Goal: Browse casually: Explore the website without a specific task or goal

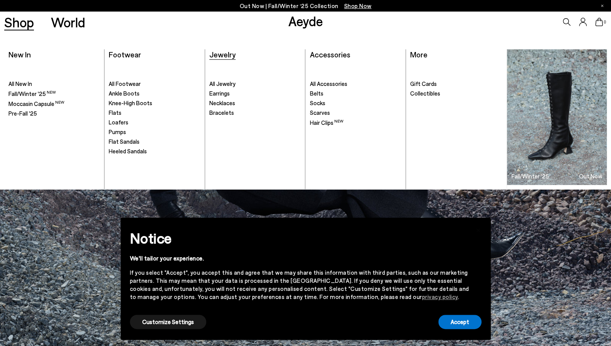
click at [227, 52] on span "Jewelry" at bounding box center [222, 54] width 26 height 9
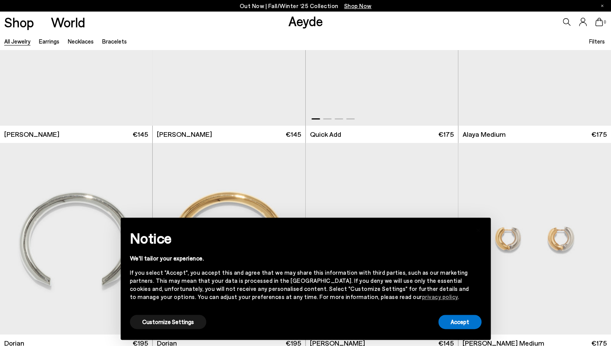
scroll to position [116, 0]
drag, startPoint x: 445, startPoint y: 323, endPoint x: 413, endPoint y: 270, distance: 61.9
click at [445, 323] on button "Accept" at bounding box center [459, 322] width 43 height 14
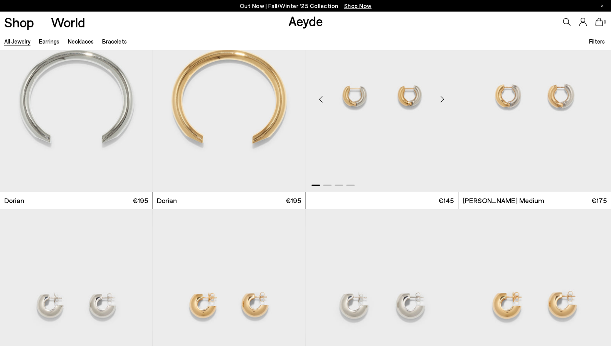
scroll to position [424, 0]
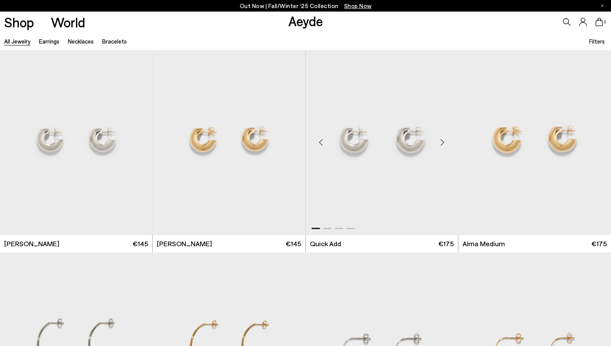
click at [443, 141] on div "Next slide" at bounding box center [442, 142] width 23 height 23
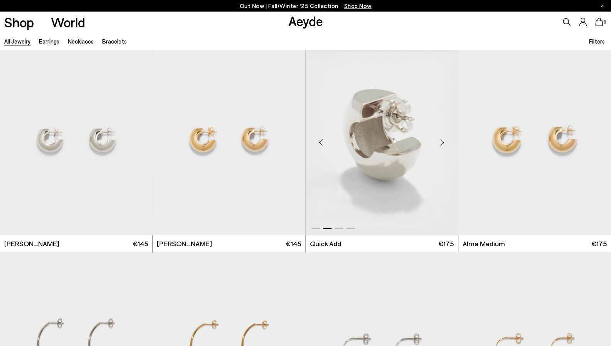
click at [443, 141] on div "Next slide" at bounding box center [442, 142] width 23 height 23
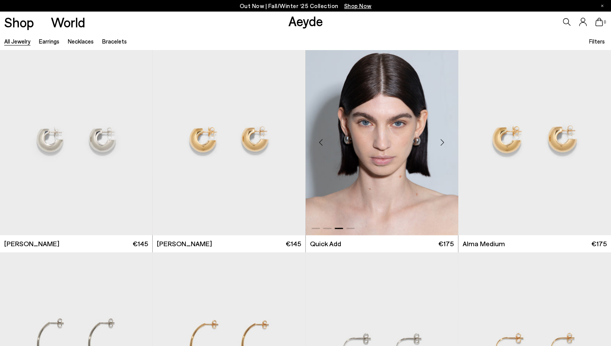
click at [443, 141] on div "Next slide" at bounding box center [442, 142] width 23 height 23
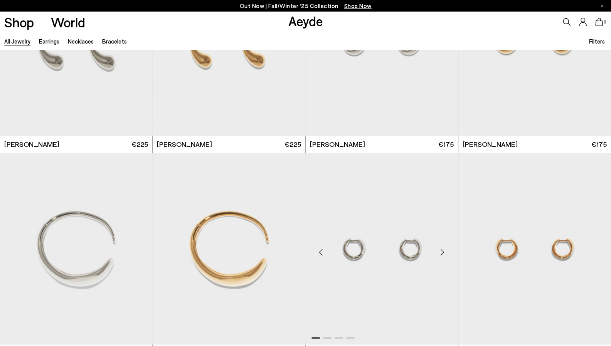
scroll to position [617, 0]
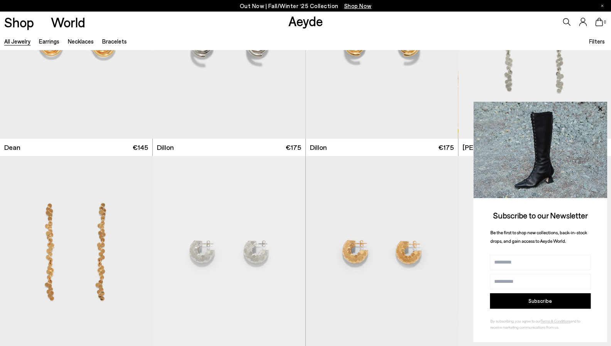
scroll to position [1850, 0]
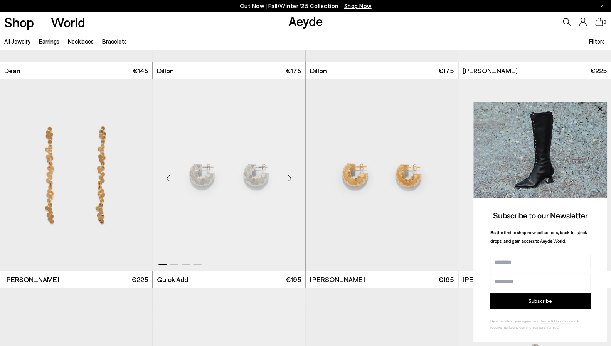
click at [291, 176] on div "Next slide" at bounding box center [289, 177] width 23 height 23
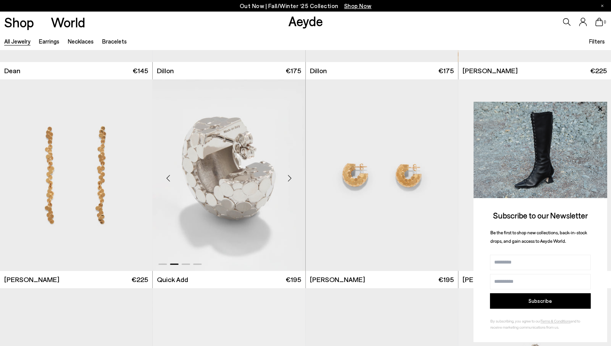
click at [291, 176] on div "Next slide" at bounding box center [289, 177] width 23 height 23
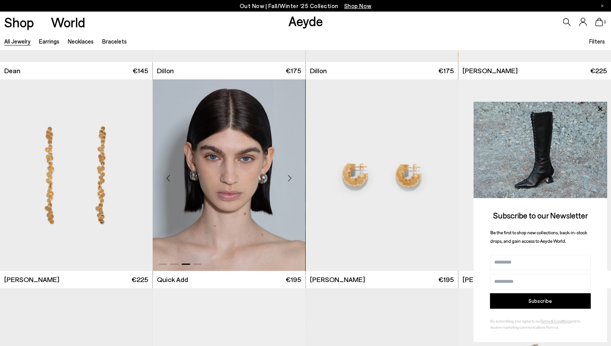
click at [291, 176] on div "Next slide" at bounding box center [289, 177] width 23 height 23
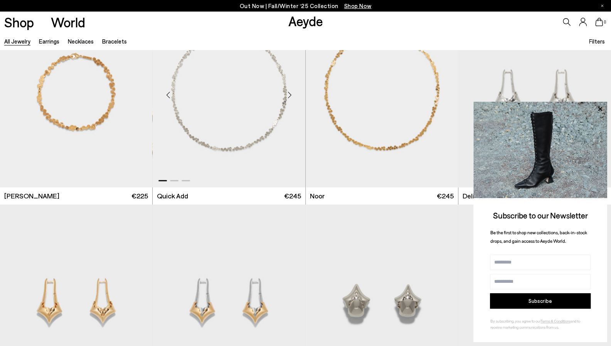
scroll to position [2620, 0]
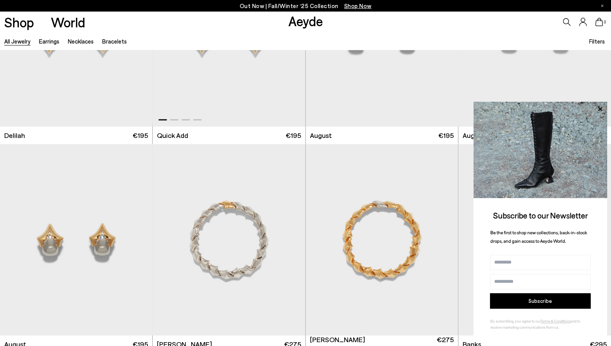
click at [196, 135] on div "Delilah Quick Add €195" at bounding box center [229, 135] width 144 height 10
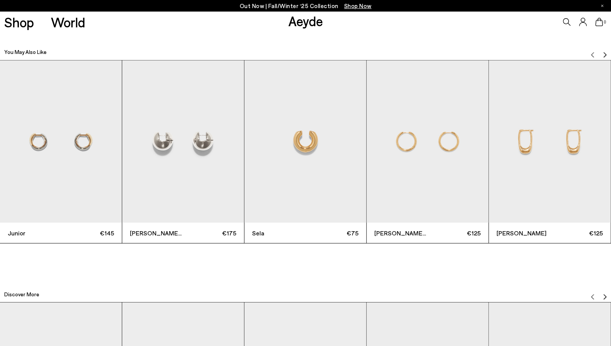
scroll to position [1297, 0]
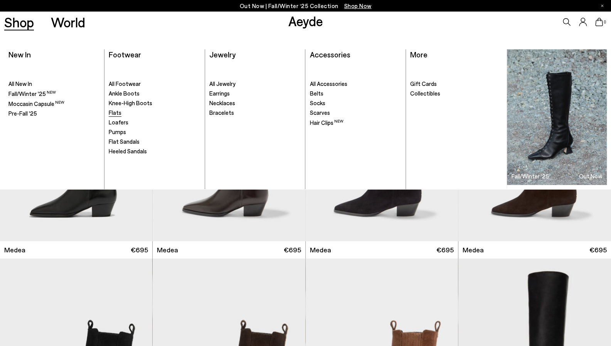
click at [116, 114] on span "Flats" at bounding box center [115, 112] width 13 height 7
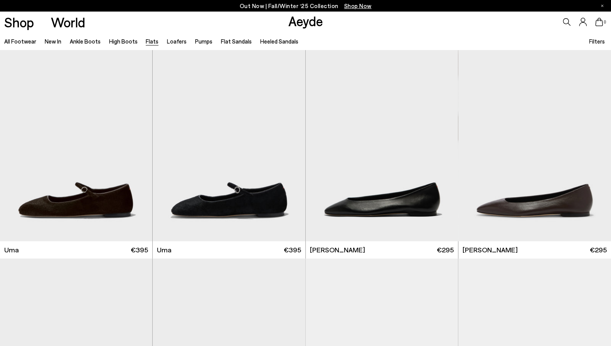
scroll to position [270, 0]
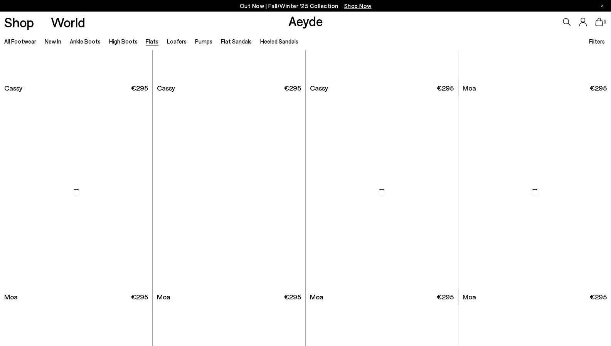
scroll to position [1541, 0]
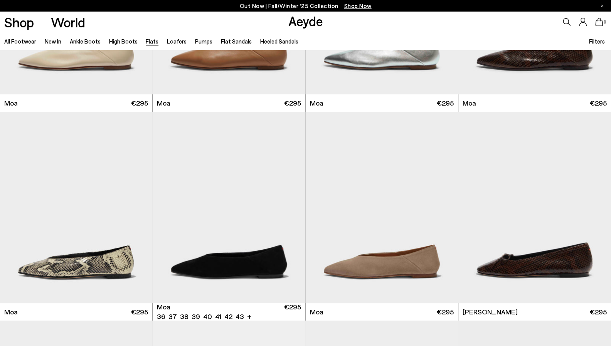
scroll to position [1618, 0]
